Goal: Communication & Community: Answer question/provide support

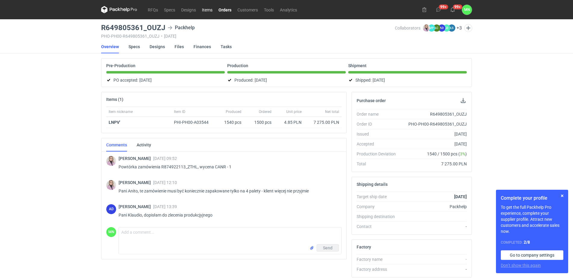
click at [205, 11] on link "Items" at bounding box center [207, 9] width 17 height 7
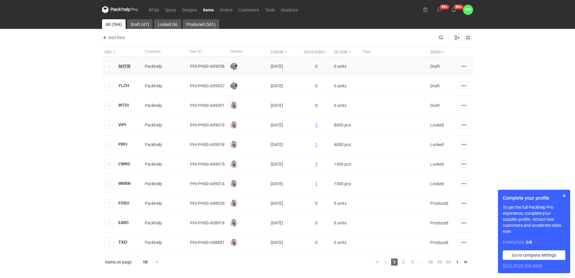
click at [126, 63] on strong "AHYW" at bounding box center [124, 65] width 12 height 5
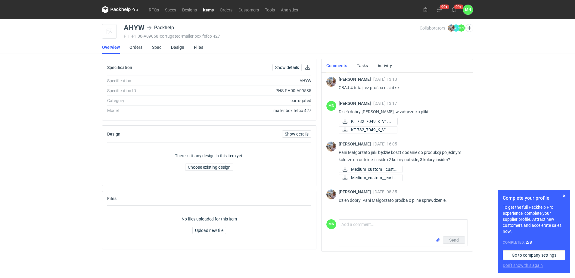
click at [348, 89] on p "CBAJ-4 tutaj też prośba o siatke" at bounding box center [400, 87] width 124 height 7
copy p "CBAJ"
click at [158, 49] on link "Spec" at bounding box center [156, 47] width 9 height 13
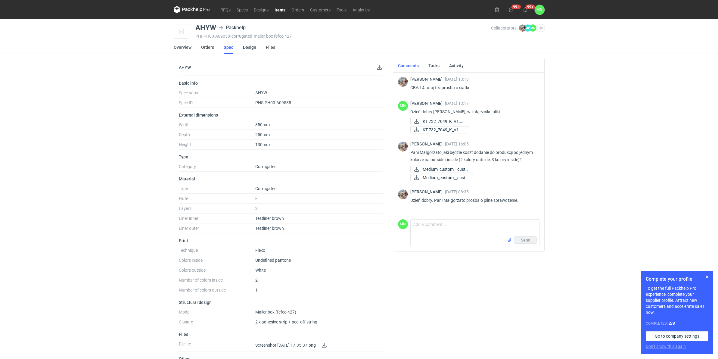
click at [202, 30] on div "AHYW" at bounding box center [205, 27] width 21 height 7
copy div "AHYW"
copy p "Pani Małgorzato jaki będzie koszt dodanie do produkcji po jednym kolorze na out…"
drag, startPoint x: 522, startPoint y: 159, endPoint x: 409, endPoint y: 153, distance: 113.0
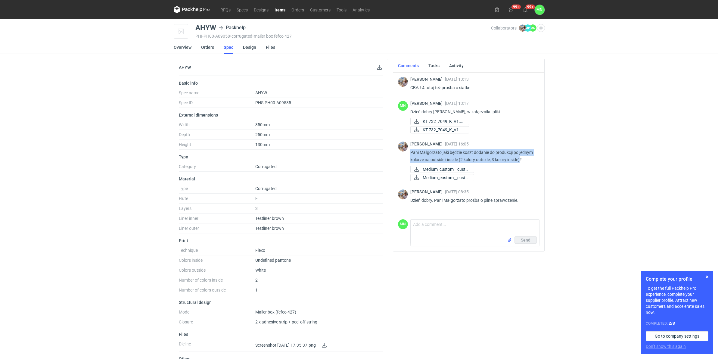
click at [409, 153] on div "Michał Palasek 15 Sep 2025 16:05 Pani Małgorzato jaki będzie koszt dodanie do p…" at bounding box center [468, 162] width 141 height 48
click at [437, 229] on textarea "Comment message" at bounding box center [474, 227] width 128 height 17
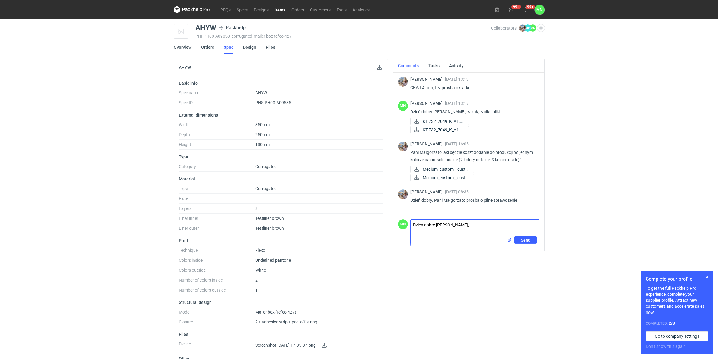
click at [475, 227] on textarea "Dzień dobry Panie Michale," at bounding box center [474, 227] width 128 height 17
click at [509, 240] on input "file" at bounding box center [509, 240] width 5 height 6
click at [527, 217] on textarea "Dzień dobry Panie Michale, zadruk zewnątrz przyjęty po 50% wewnątrz po 15%" at bounding box center [474, 220] width 128 height 17
type textarea "Dzień dobry Panie Michale, zadruk zewnątrz przyjęty po 50%, wewnątrz po 15%"
click at [522, 244] on span "Send" at bounding box center [525, 246] width 10 height 4
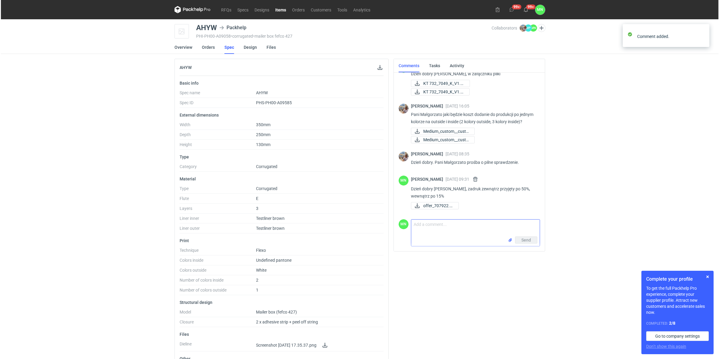
scroll to position [45, 0]
click at [280, 11] on link "Items" at bounding box center [279, 9] width 17 height 7
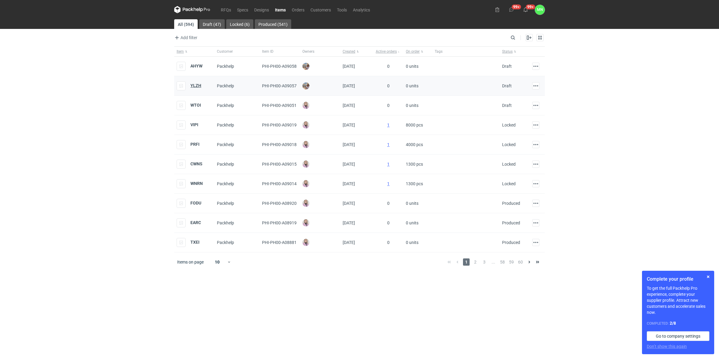
click at [195, 87] on strong "YLZH" at bounding box center [195, 85] width 11 height 5
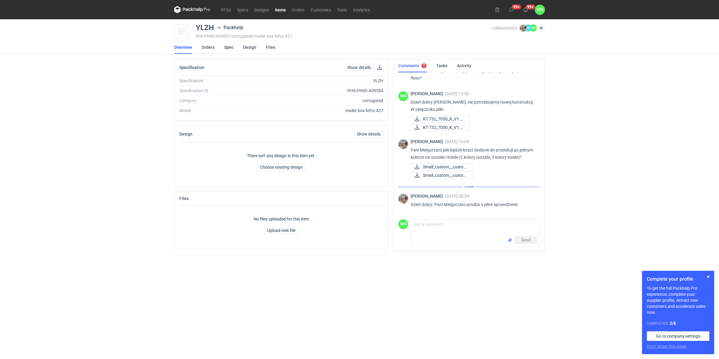
scroll to position [24, 0]
click at [205, 26] on div "YLZH" at bounding box center [205, 27] width 18 height 7
copy div "YLZH"
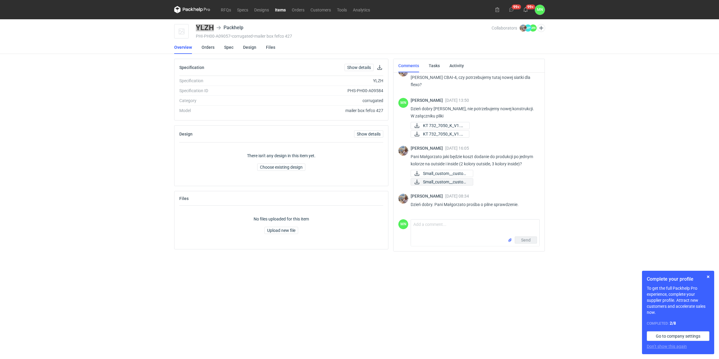
scroll to position [17, 0]
click at [440, 172] on span "Small_custom__custom..." at bounding box center [445, 173] width 45 height 7
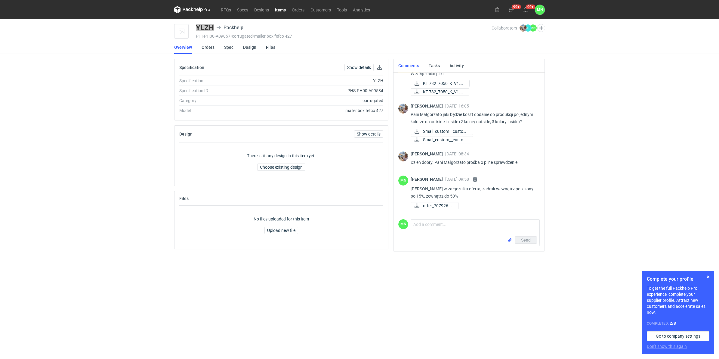
scroll to position [57, 0]
click at [573, 277] on button "button" at bounding box center [708, 276] width 7 height 7
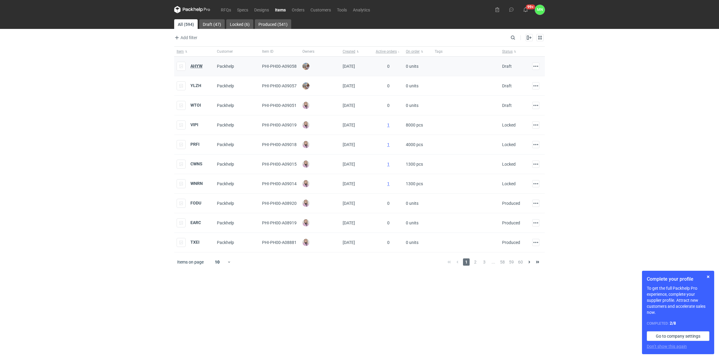
click at [199, 65] on strong "AHYW" at bounding box center [196, 65] width 12 height 5
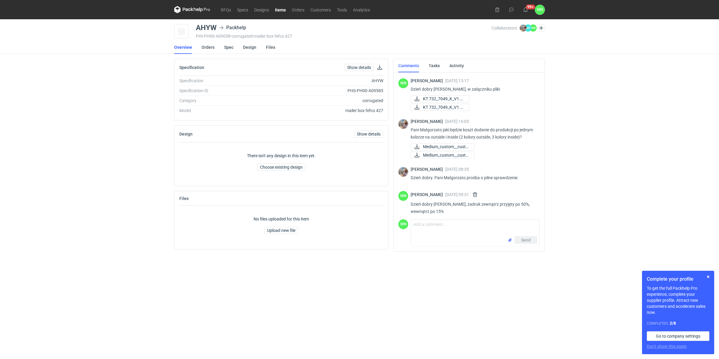
scroll to position [45, 0]
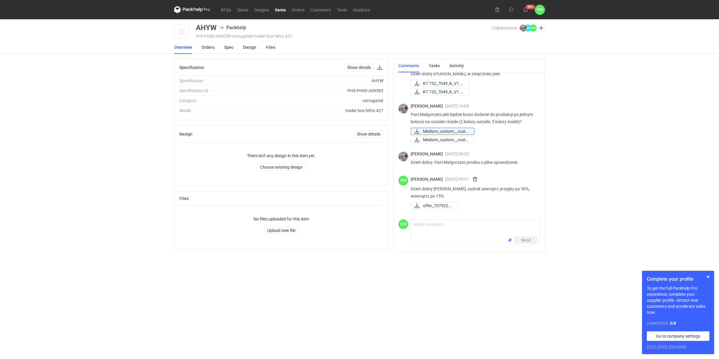
click at [449, 130] on span "Medium_custom__custo..." at bounding box center [446, 131] width 46 height 7
click at [497, 179] on div "Małgorzata Nowotna 17 Sep 2025 09:31" at bounding box center [473, 178] width 124 height 7
click at [479, 179] on button "button" at bounding box center [474, 178] width 7 height 7
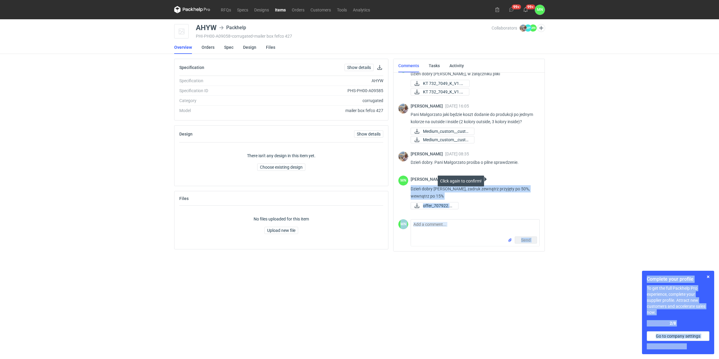
click at [490, 178] on body "RFQs Specs Designs Items Orders Customers Tools Analytics 99+ 99+ MN Małgorzata…" at bounding box center [359, 179] width 719 height 359
click at [479, 178] on button "button" at bounding box center [474, 178] width 7 height 7
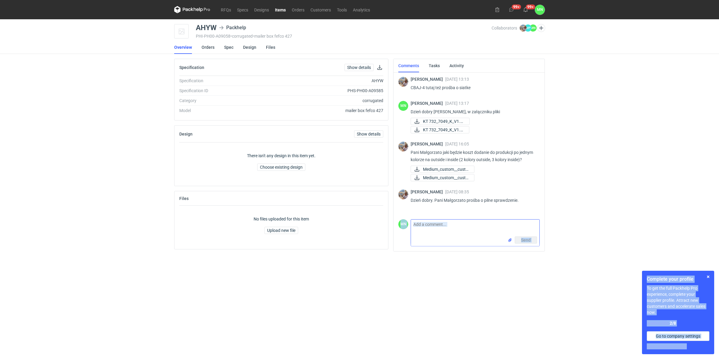
click at [471, 232] on textarea "Comment message" at bounding box center [475, 227] width 128 height 17
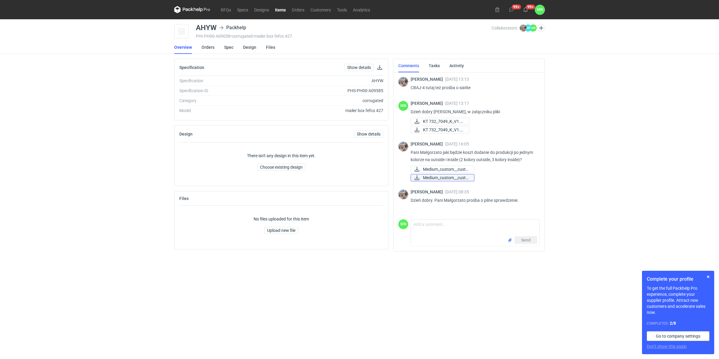
click at [428, 181] on span "Medium_custom__custo..." at bounding box center [446, 177] width 46 height 7
click at [458, 224] on textarea "Comment message" at bounding box center [475, 227] width 128 height 17
type textarea "Dzień dobry, [PERSON_NAME] w załączniku oferta, zadruk wewnątrz policzony po 15…"
click at [508, 238] on input "file" at bounding box center [510, 240] width 5 height 6
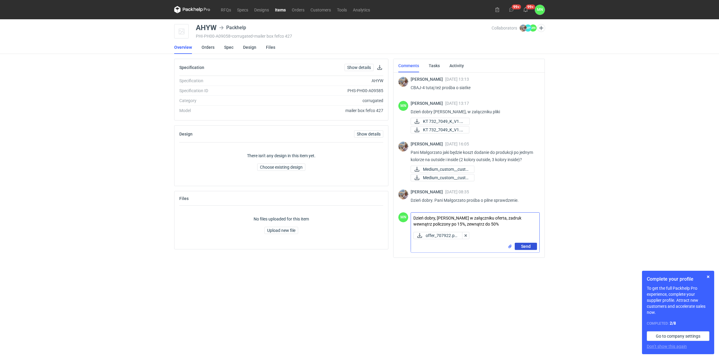
click at [529, 248] on span "Send" at bounding box center [526, 246] width 10 height 4
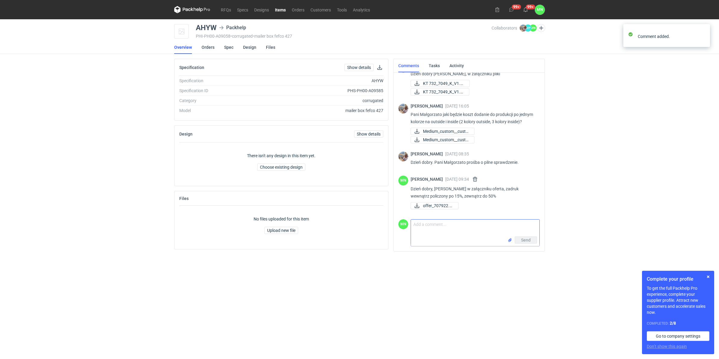
scroll to position [45, 0]
click at [708, 276] on button "button" at bounding box center [708, 276] width 7 height 7
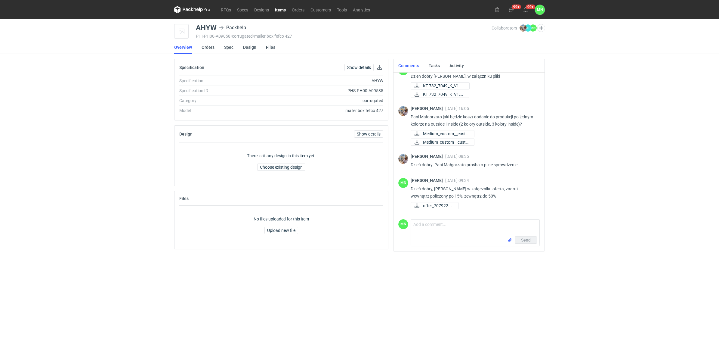
scroll to position [42, 0]
click at [278, 9] on link "Items" at bounding box center [280, 9] width 17 height 7
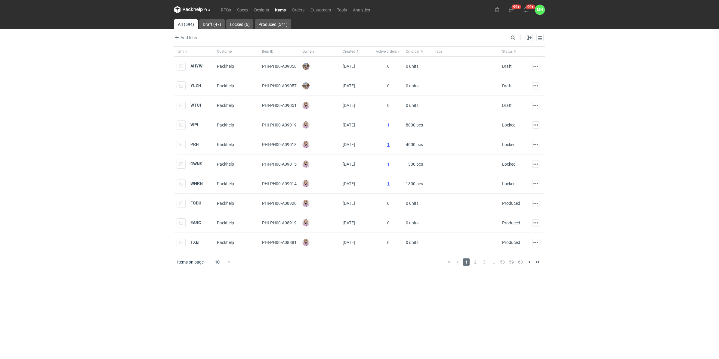
click at [103, 199] on div "RFQs Specs Designs Items Orders Customers Tools Analytics 99+ 99+ MN Małgorzata…" at bounding box center [359, 179] width 719 height 359
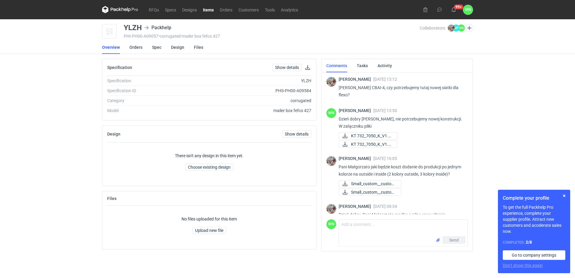
scroll to position [17, 0]
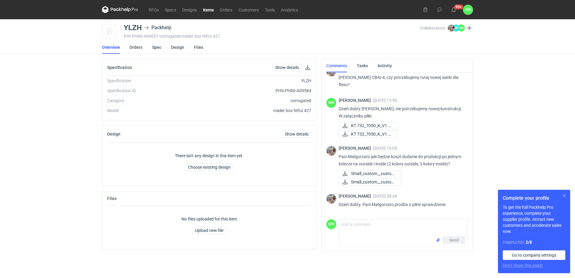
click at [564, 195] on button "button" at bounding box center [563, 195] width 7 height 7
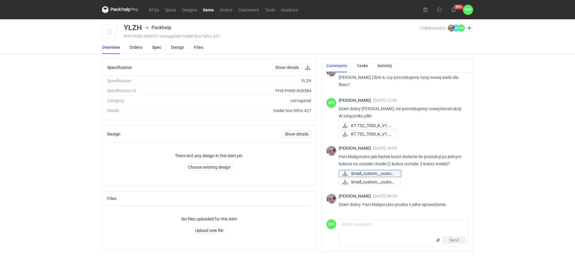
click at [379, 173] on span "Small_custom__custom..." at bounding box center [373, 173] width 45 height 7
click at [391, 180] on span "Small_custom__custom..." at bounding box center [373, 181] width 45 height 7
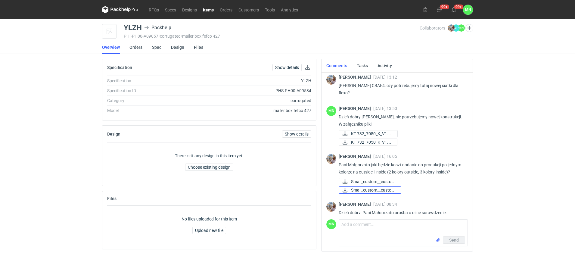
scroll to position [0, 0]
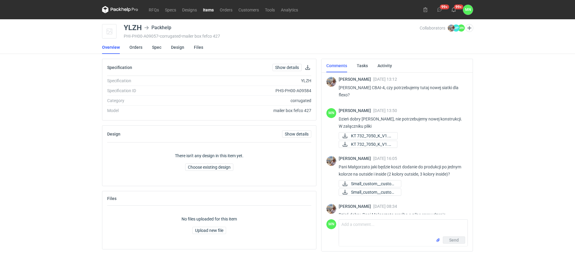
click at [378, 87] on p "[PERSON_NAME] CBAI-4, czy potrzebujemy tutaj nowej siatki dla flexo?" at bounding box center [400, 91] width 124 height 14
click at [378, 87] on p "Martyna wycena CBAI-4, czy potrzebujemy tutaj nowej siatki dla flexo?" at bounding box center [400, 91] width 124 height 14
copy p "CBAI"
click at [137, 27] on div "YLZH" at bounding box center [133, 27] width 18 height 7
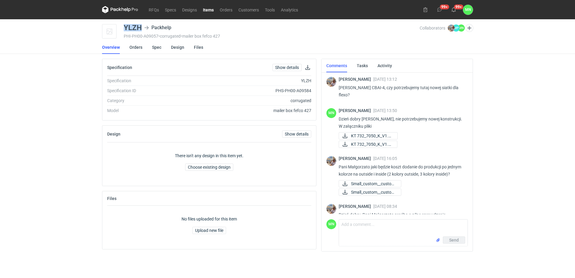
copy div "YLZH"
click at [357, 232] on textarea "Comment message" at bounding box center [403, 227] width 128 height 17
paste textarea "Dzień dobry, [PERSON_NAME] w załączniku oferta, zadruk wewnątrz policzony po 15…"
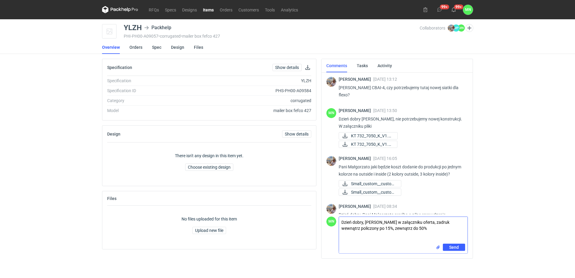
drag, startPoint x: 365, startPoint y: 222, endPoint x: 187, endPoint y: 226, distance: 177.5
click at [187, 226] on div "Specification Show details Specification YLZH Specification ID PHS-PH00-A09584 …" at bounding box center [287, 157] width 375 height 197
type textarea "Panie Michale w załączniku oferta, zadruk wewnątrz policzony po 15%, zewnątrz d…"
click at [436, 247] on input "file" at bounding box center [437, 247] width 5 height 6
click at [451, 261] on span "Send" at bounding box center [454, 260] width 10 height 4
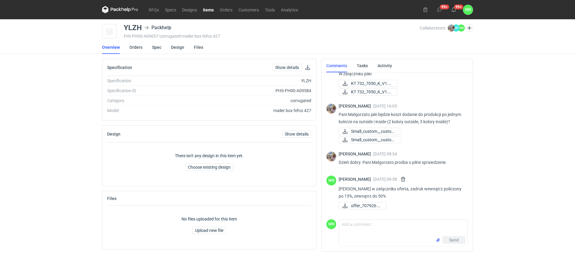
scroll to position [57, 0]
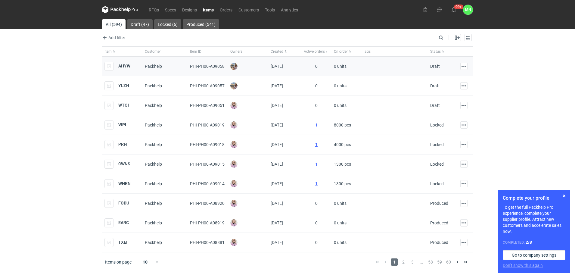
click at [122, 66] on strong "AHYW" at bounding box center [124, 65] width 12 height 5
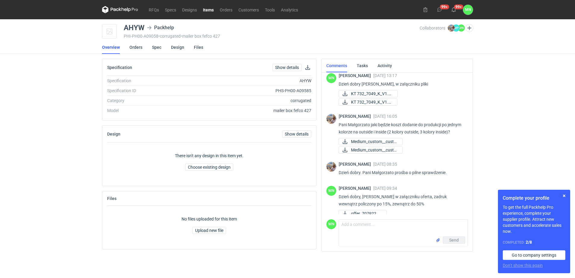
scroll to position [43, 0]
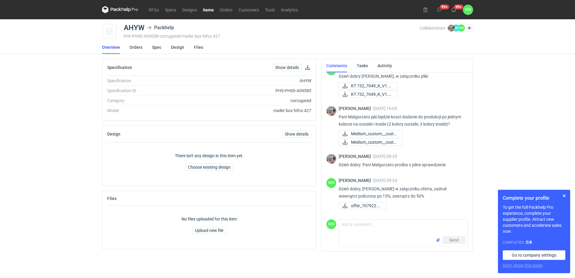
click at [368, 190] on p "Dzień dobry, [PERSON_NAME] w załączniku oferta, zadruk wewnątrz policzony po 15…" at bounding box center [400, 192] width 124 height 14
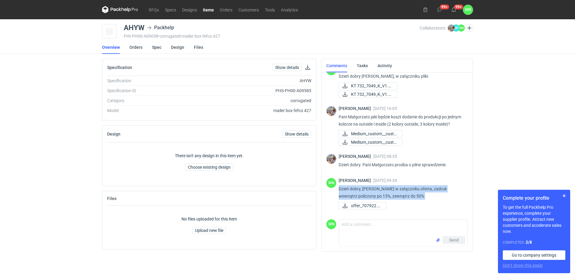
click at [368, 190] on p "Dzień dobry, [PERSON_NAME] w załączniku oferta, zadruk wewnątrz policzony po 15…" at bounding box center [400, 192] width 124 height 14
copy div "Dzień dobry, [PERSON_NAME] w załączniku oferta, zadruk wewnątrz policzony po 15…"
